Goal: Book appointment/travel/reservation

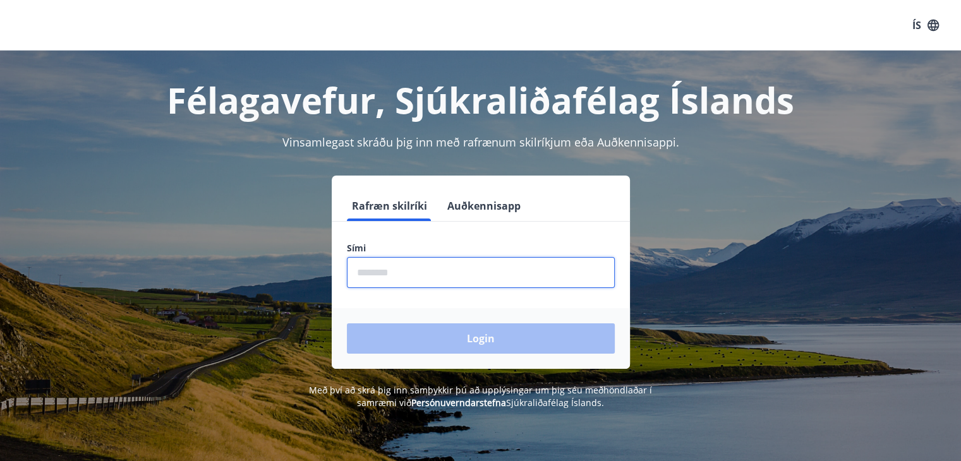
click at [376, 267] on input "phone" at bounding box center [481, 272] width 268 height 31
type input "********"
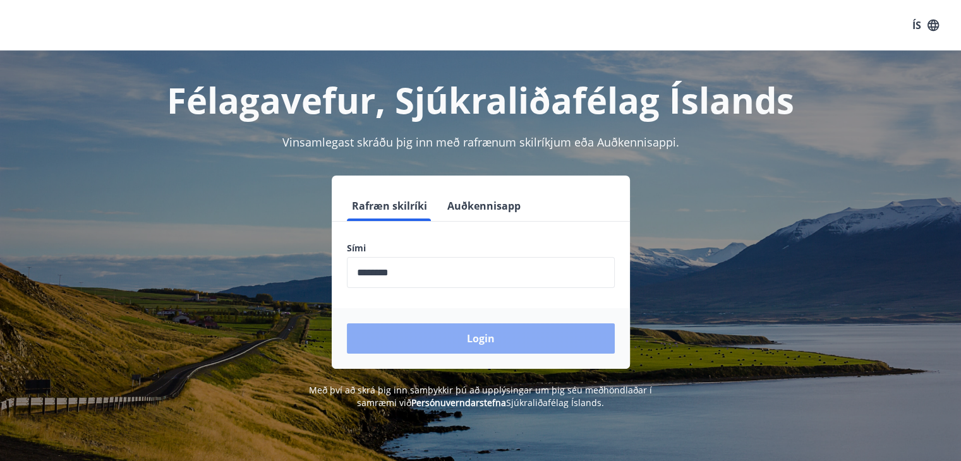
click at [460, 327] on button "Login" at bounding box center [481, 339] width 268 height 30
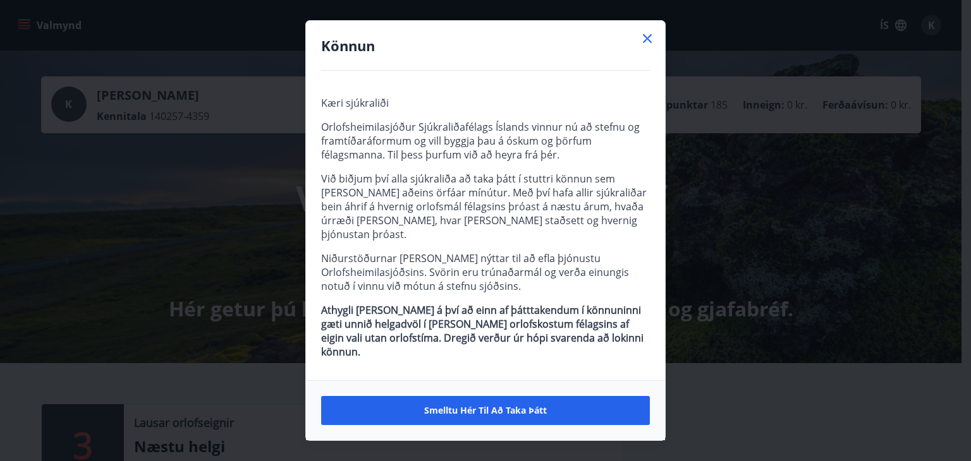
click at [645, 43] on icon at bounding box center [647, 38] width 9 height 9
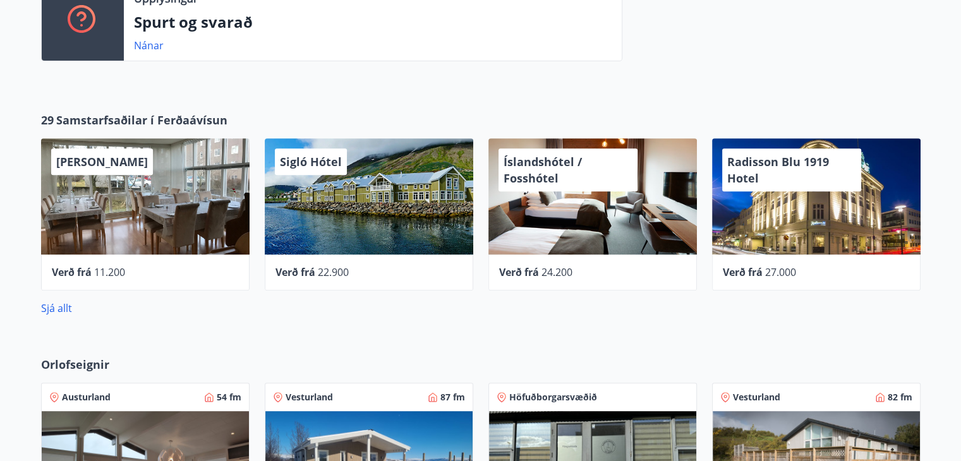
scroll to position [707, 0]
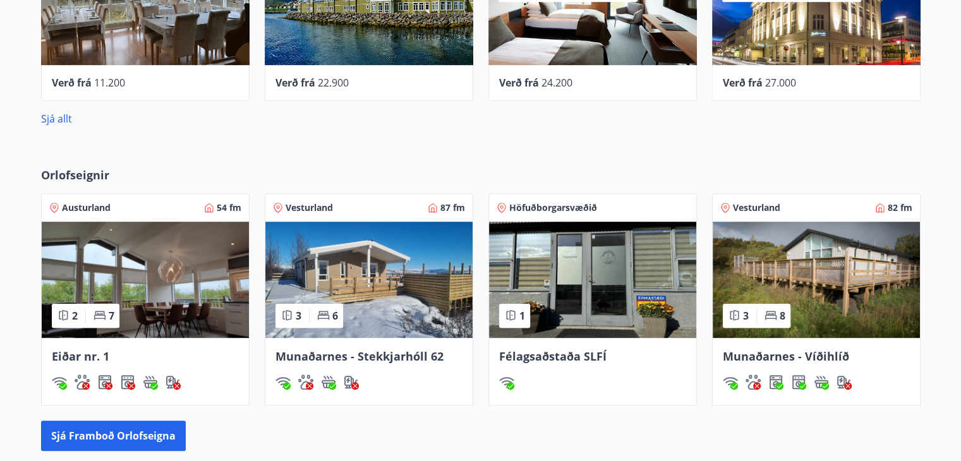
click at [551, 208] on span "Höfuðborgarsvæðið" at bounding box center [554, 208] width 88 height 13
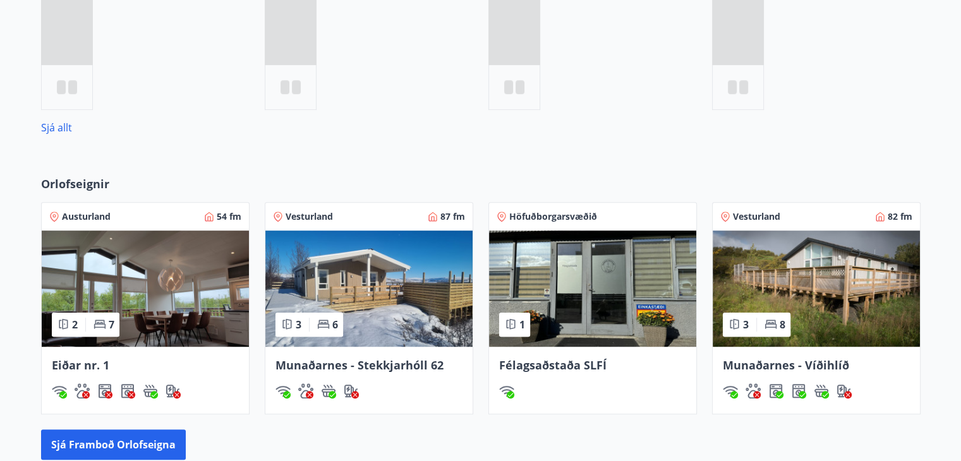
scroll to position [765, 0]
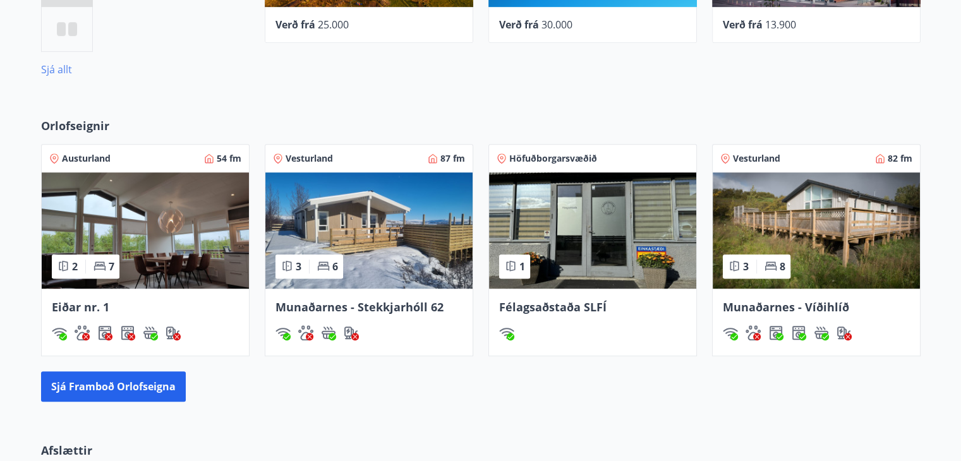
click at [64, 71] on link "Sjá allt" at bounding box center [56, 70] width 31 height 14
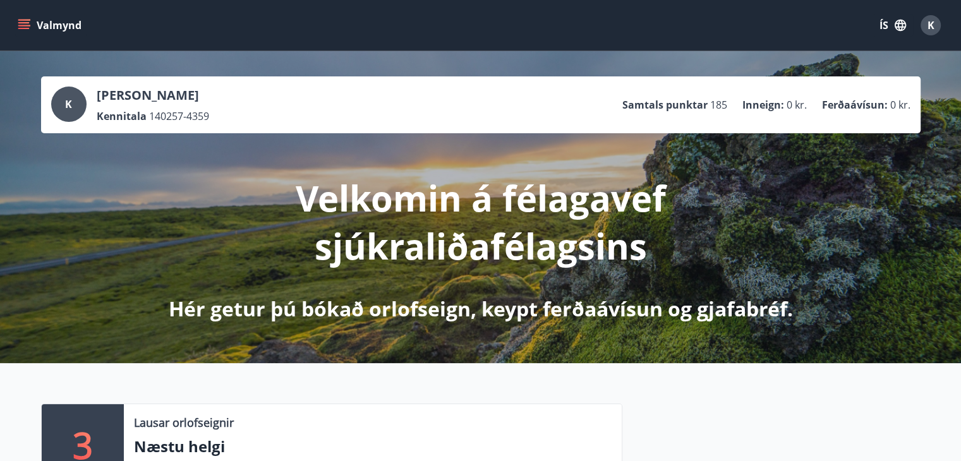
click at [19, 29] on icon "menu" at bounding box center [24, 25] width 13 height 13
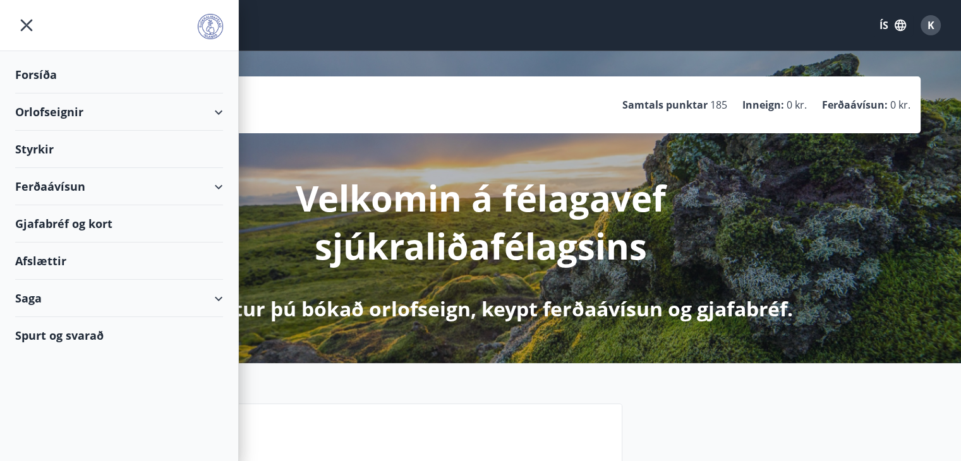
click at [215, 112] on div "Orlofseignir" at bounding box center [119, 112] width 208 height 37
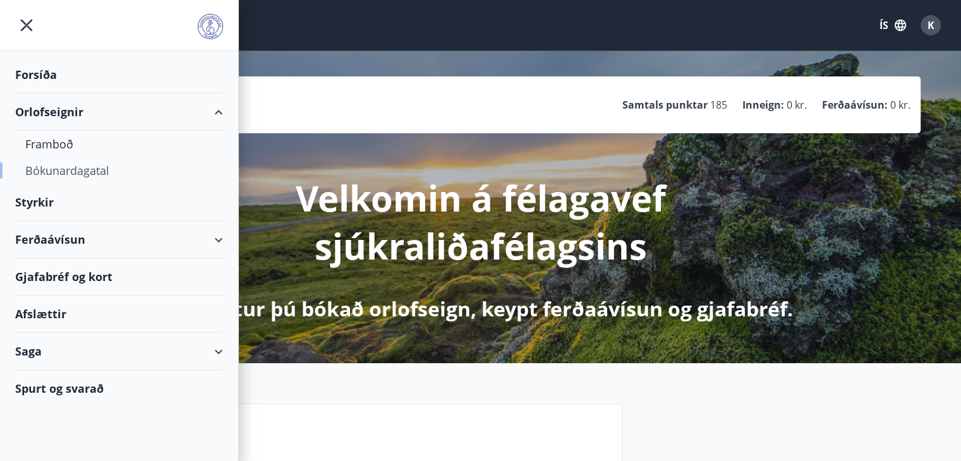
click at [104, 170] on div "Bókunardagatal" at bounding box center [119, 170] width 188 height 27
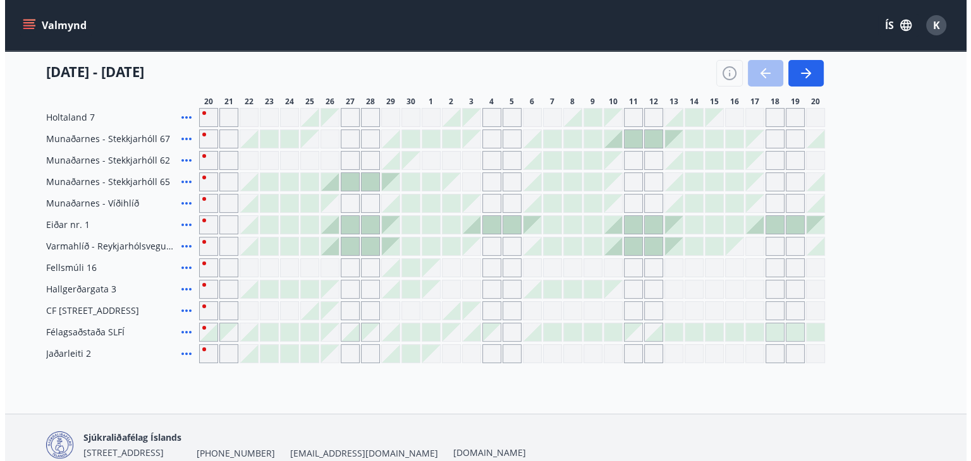
scroll to position [311, 0]
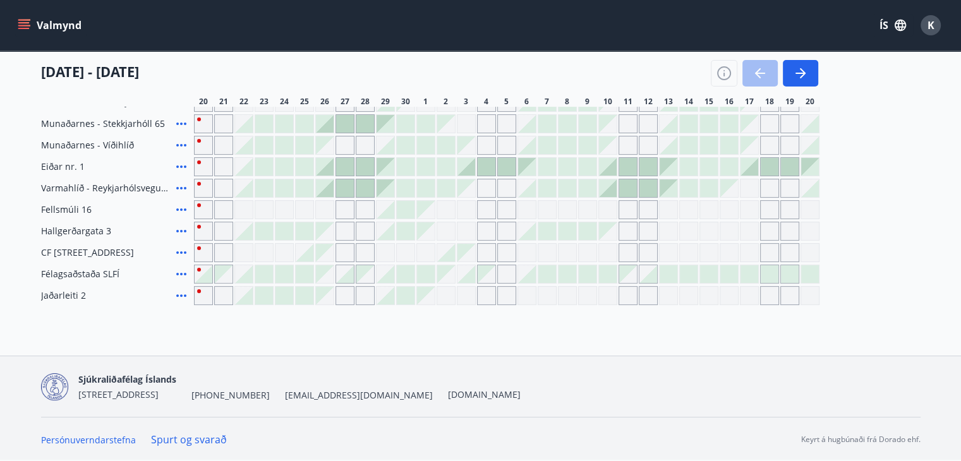
click at [441, 211] on div "Gráir dagar eru ekki bókanlegir" at bounding box center [446, 209] width 19 height 19
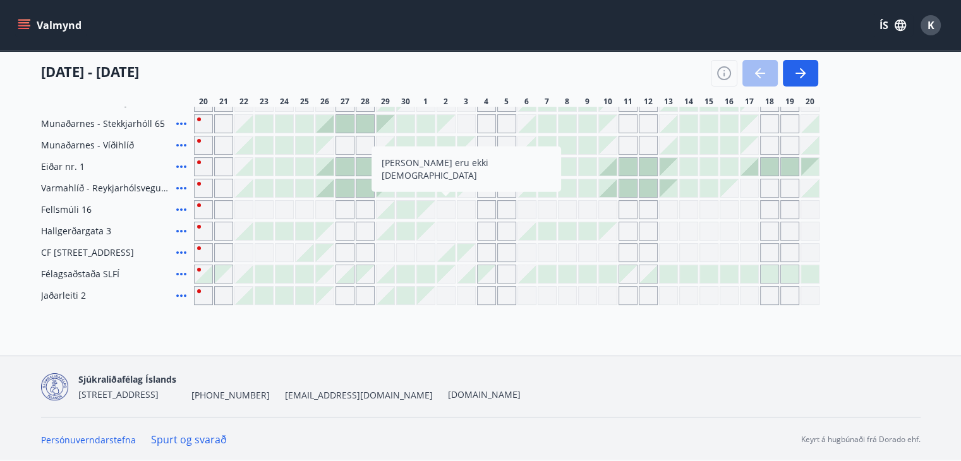
click at [485, 213] on div "Gráir dagar eru ekki bókanlegir" at bounding box center [486, 209] width 19 height 19
click at [405, 231] on div at bounding box center [406, 232] width 18 height 18
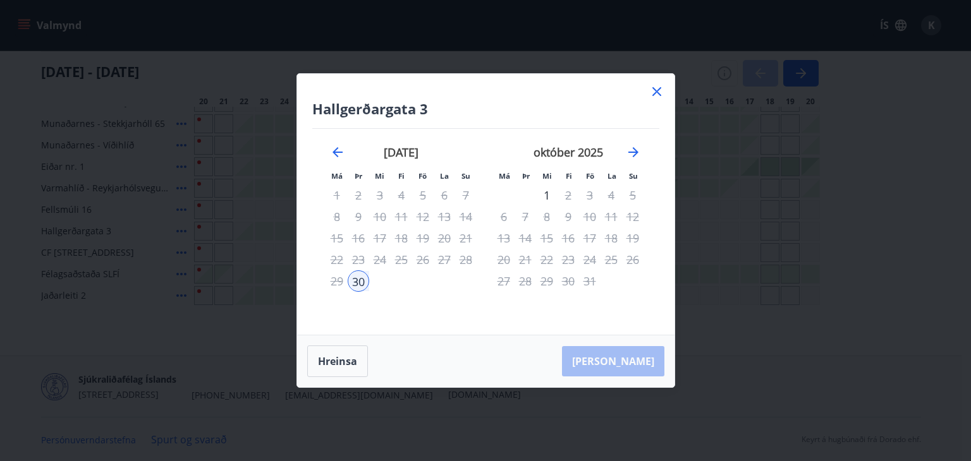
drag, startPoint x: 657, startPoint y: 91, endPoint x: 621, endPoint y: 365, distance: 276.1
click at [657, 92] on icon at bounding box center [656, 91] width 9 height 9
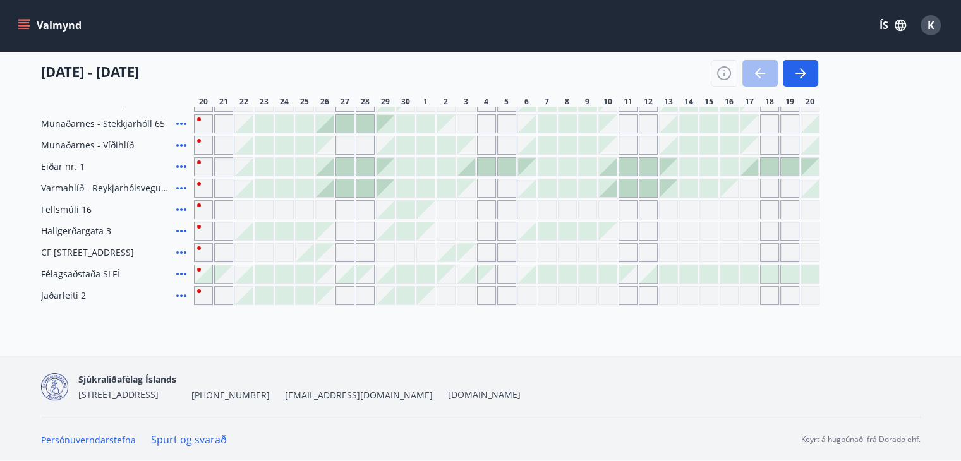
click at [400, 212] on div at bounding box center [406, 210] width 18 height 18
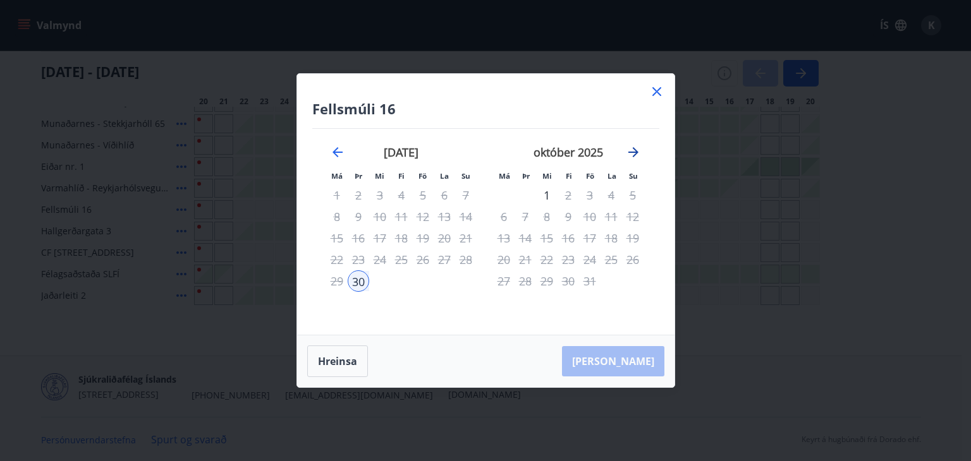
click at [636, 152] on icon "Move forward to switch to the next month." at bounding box center [633, 152] width 10 height 10
click at [338, 150] on icon "Move backward to switch to the previous month." at bounding box center [337, 152] width 15 height 15
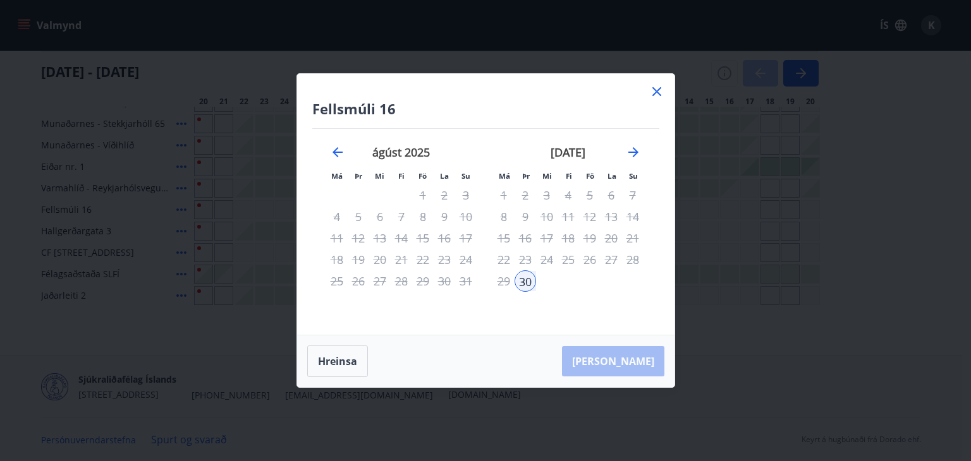
click at [656, 94] on icon at bounding box center [656, 91] width 15 height 15
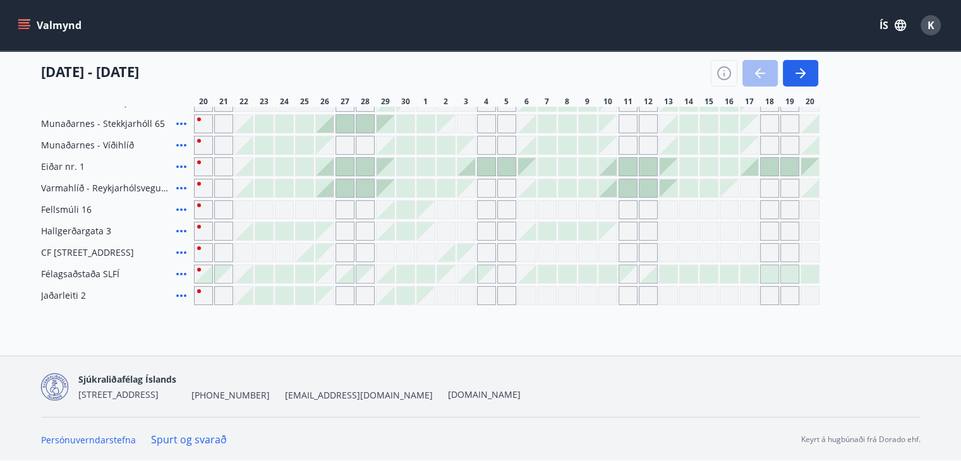
click at [178, 230] on icon at bounding box center [181, 231] width 15 height 15
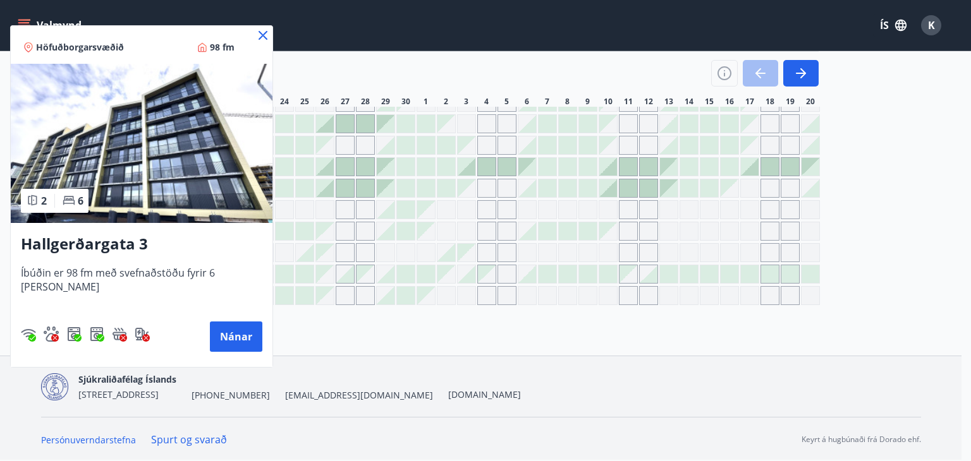
click at [255, 34] on icon at bounding box center [262, 35] width 15 height 15
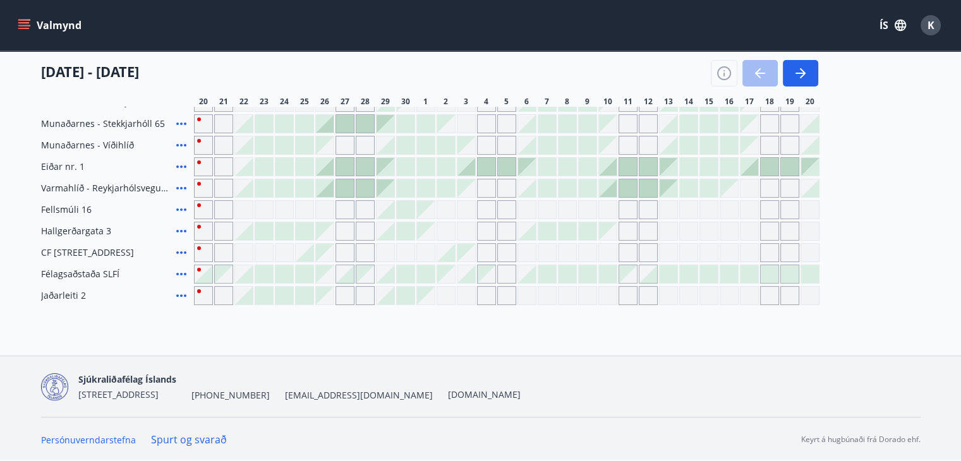
click at [246, 36] on div "Valmynd ÍS K" at bounding box center [480, 25] width 931 height 30
click at [526, 236] on div at bounding box center [527, 232] width 18 height 18
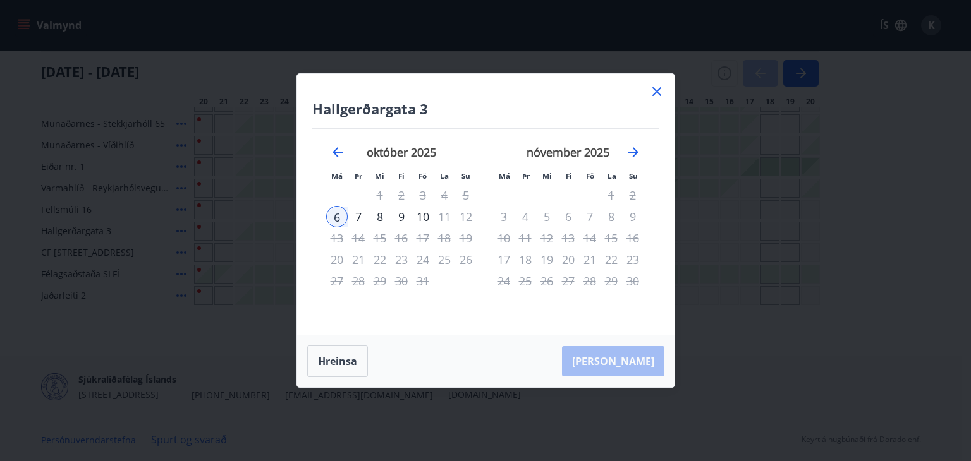
click at [654, 89] on icon at bounding box center [656, 91] width 9 height 9
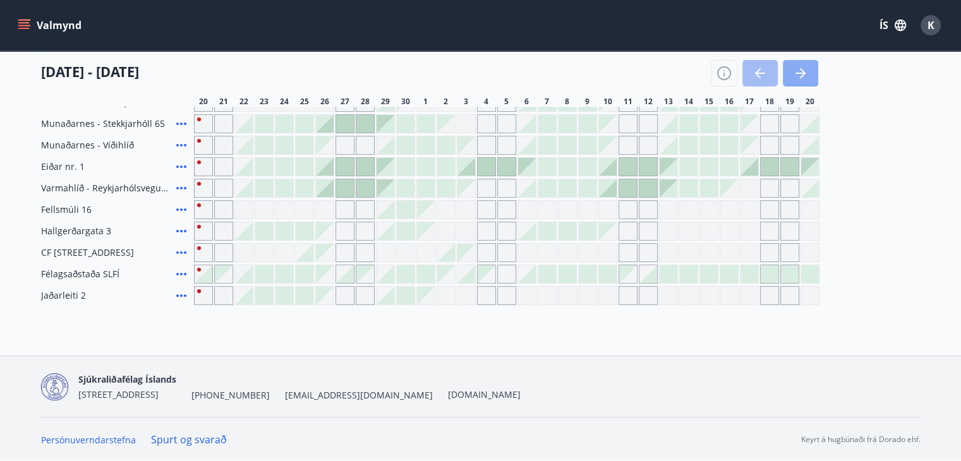
click at [807, 71] on icon "button" at bounding box center [800, 73] width 15 height 15
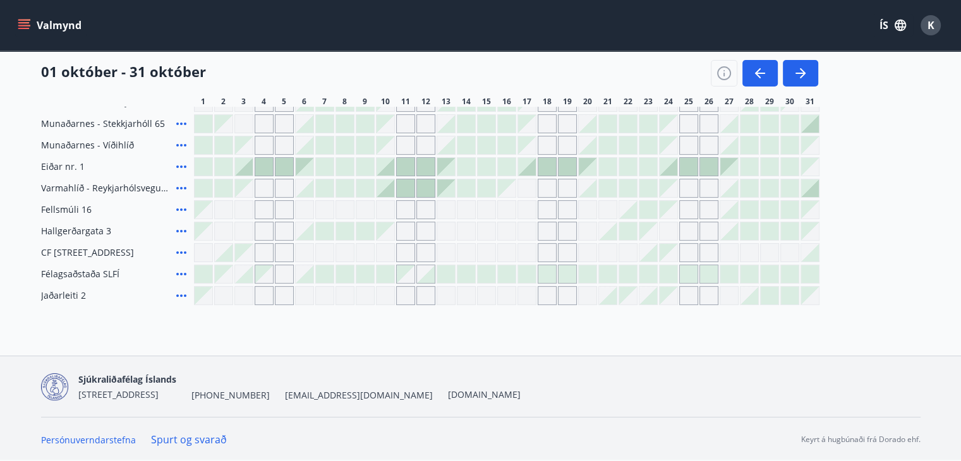
click at [785, 168] on div at bounding box center [790, 167] width 18 height 18
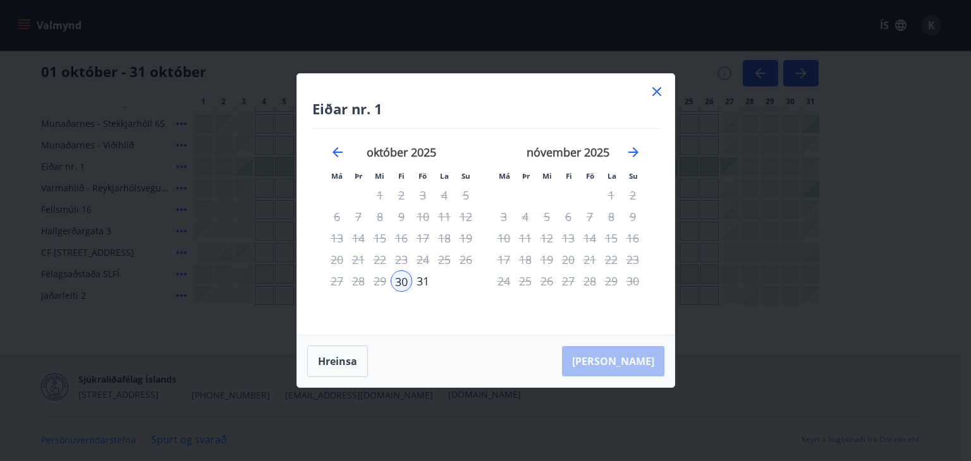
click at [658, 89] on icon at bounding box center [656, 91] width 9 height 9
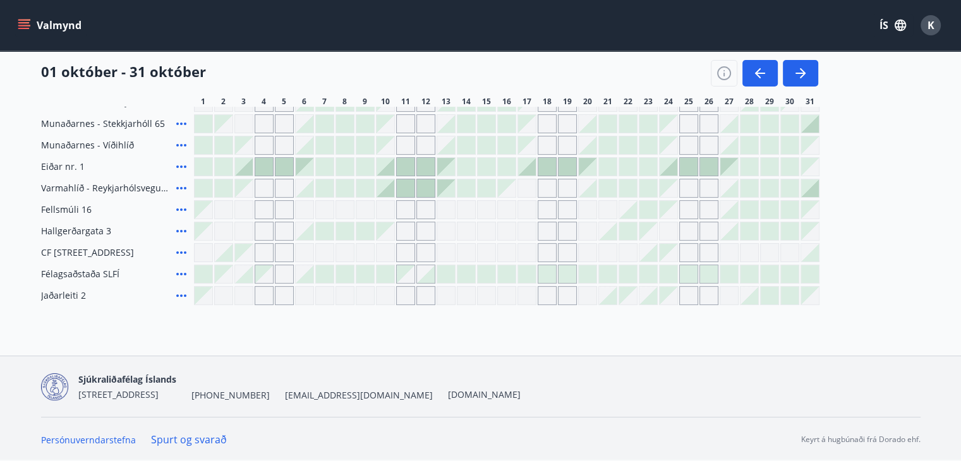
click at [626, 213] on div at bounding box center [628, 210] width 18 height 18
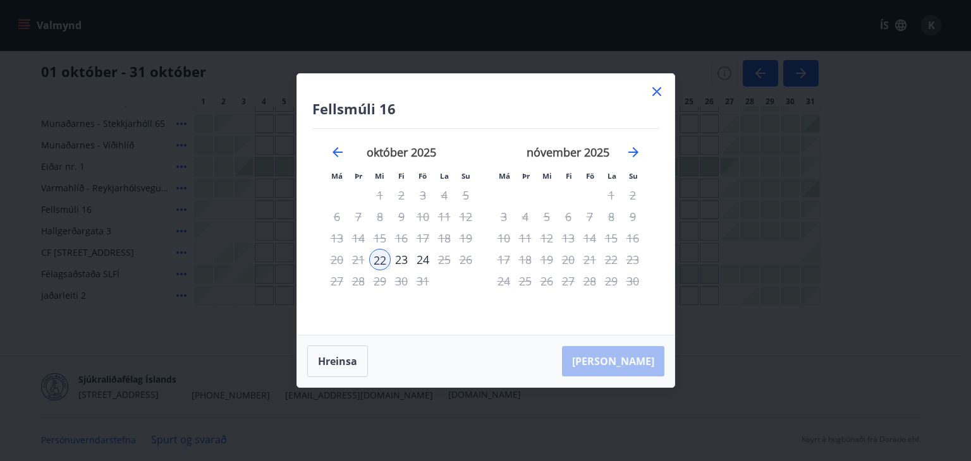
click at [655, 93] on icon at bounding box center [656, 91] width 9 height 9
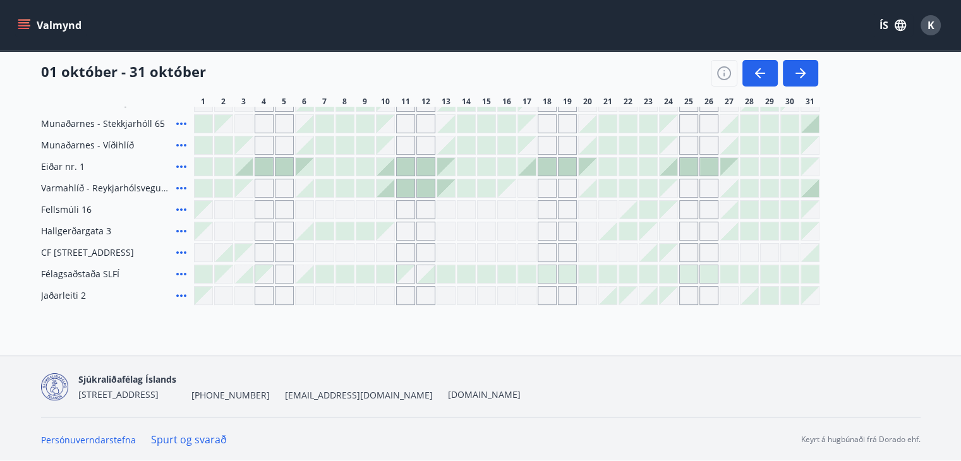
click at [781, 226] on div at bounding box center [790, 232] width 18 height 18
